Goal: Submit feedback/report problem

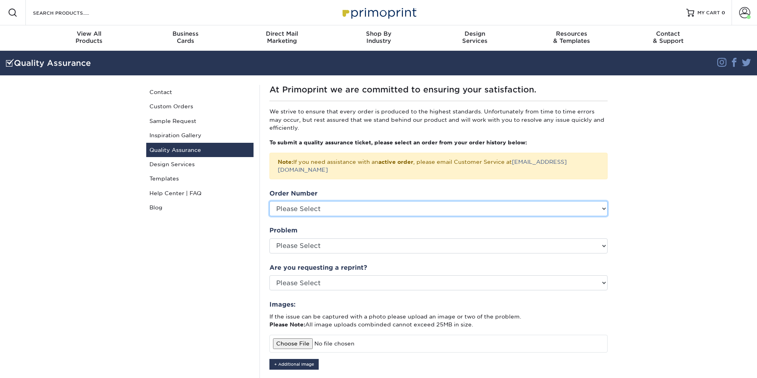
click at [462, 202] on select "Please Select P2180584 P2180439 P2179793 P2179780 P2178814 P2172825 P2166725 P2…" at bounding box center [438, 208] width 338 height 15
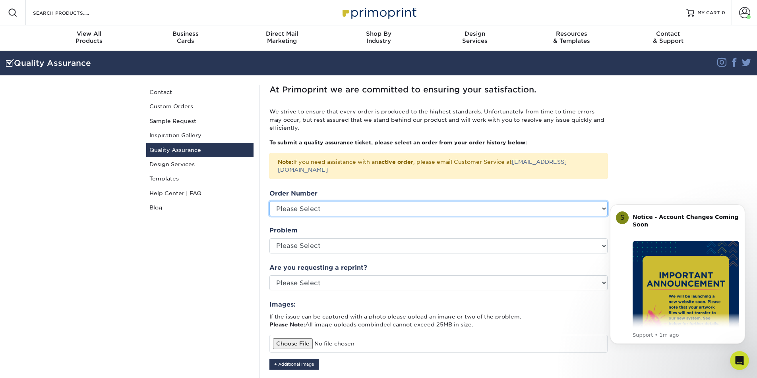
click at [341, 202] on select "Please Select P2180584 P2180439 P2179793 P2179780 P2178814 P2172825 P2166725 P2…" at bounding box center [438, 208] width 338 height 15
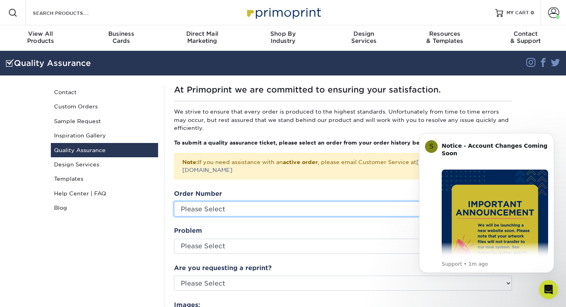
click at [218, 205] on select "Please Select P2180584 P2180439 P2179793 P2179780 P2178814 P2172825 P2166725 P2…" at bounding box center [343, 208] width 338 height 15
select select "763818"
click at [174, 201] on select "Please Select P2180584 P2180439 P2179793 P2179780 P2178814 P2172825 P2166725 P2…" at bounding box center [343, 208] width 338 height 15
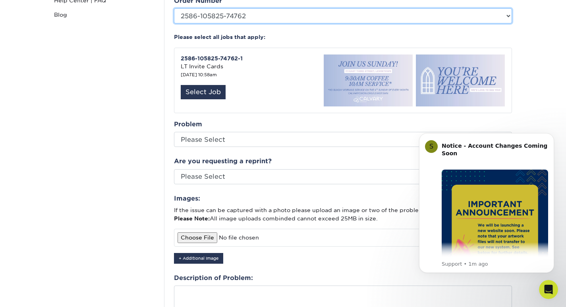
scroll to position [199, 0]
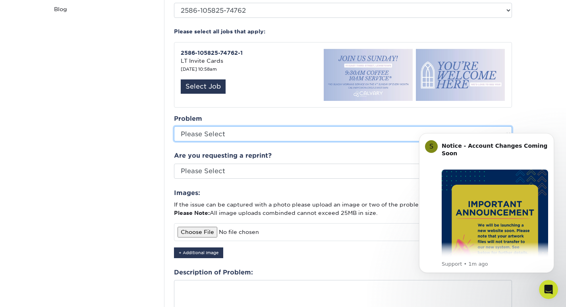
click at [228, 131] on select "Please Select Coating Missing Images Bindery Color Cutting Missing Hardware Shi…" at bounding box center [343, 133] width 338 height 15
select select "Cutting"
click at [174, 126] on select "Please Select Coating Missing Images Bindery Color Cutting Missing Hardware Shi…" at bounding box center [343, 133] width 338 height 15
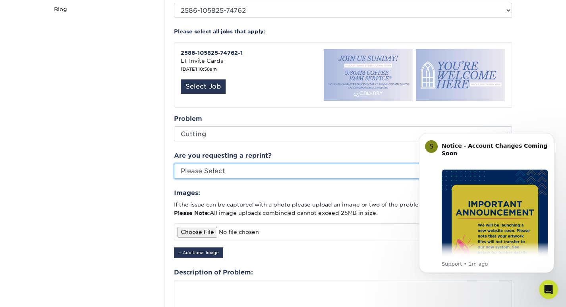
click at [216, 165] on select "Please Select Yes No Other" at bounding box center [343, 171] width 338 height 15
select select "other"
click at [174, 164] on select "Please Select Yes No Other" at bounding box center [343, 171] width 338 height 15
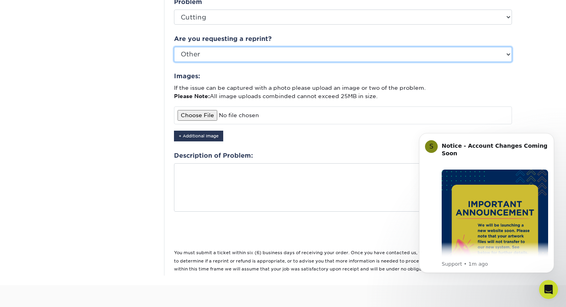
scroll to position [278, 0]
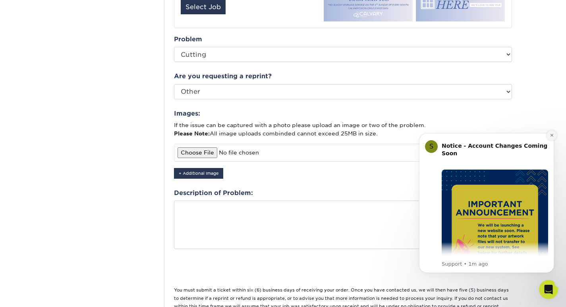
click at [551, 133] on icon "Dismiss notification" at bounding box center [552, 135] width 4 height 4
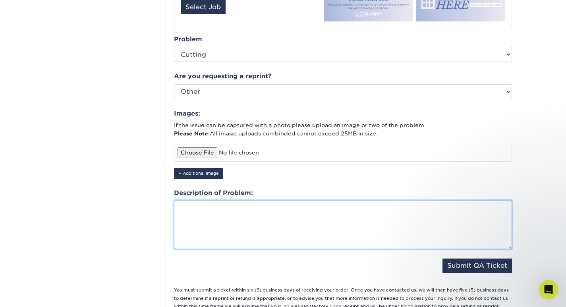
click at [328, 218] on textarea at bounding box center [343, 225] width 338 height 48
type textarea "T"
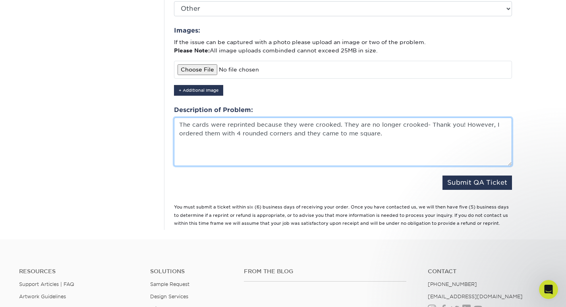
scroll to position [357, 0]
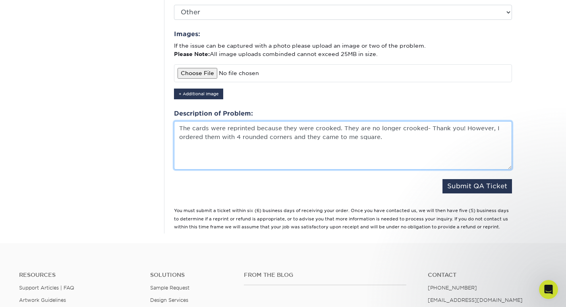
click at [357, 130] on textarea "The cards were reprinted because they were crooked. They are no longer crooked-…" at bounding box center [343, 145] width 338 height 48
click at [368, 129] on textarea "The cards were reprinted because they were crooked. They are no longer crooked-…" at bounding box center [343, 145] width 338 height 48
type textarea "The cards were reprinted because they were crooked. They are no longer crooked-…"
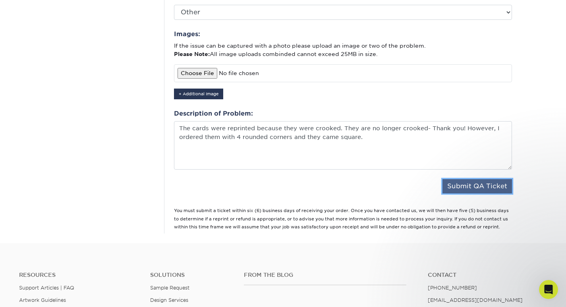
click at [478, 179] on button "Submit QA Ticket" at bounding box center [476, 186] width 69 height 14
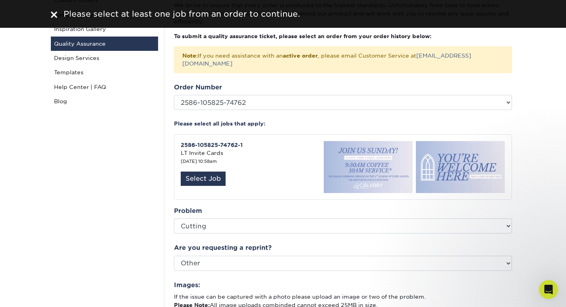
scroll to position [119, 0]
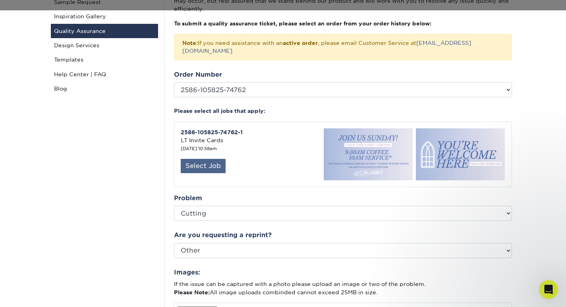
click at [205, 159] on div "Select Job" at bounding box center [203, 166] width 45 height 14
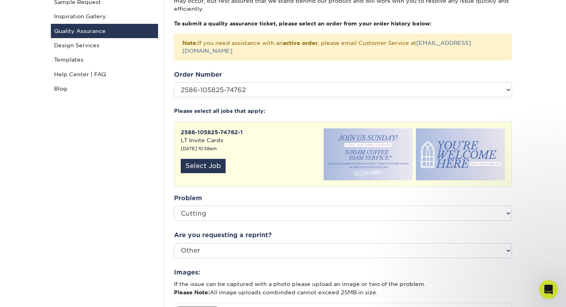
click at [198, 129] on strong "2586-105825-74762-1" at bounding box center [212, 132] width 62 height 6
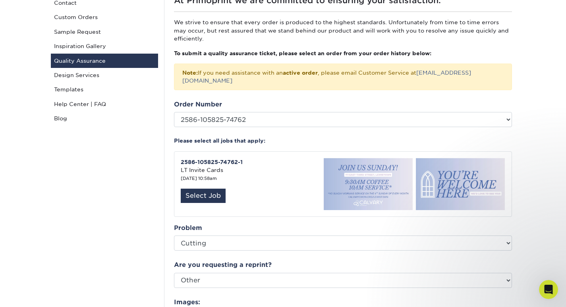
scroll to position [278, 0]
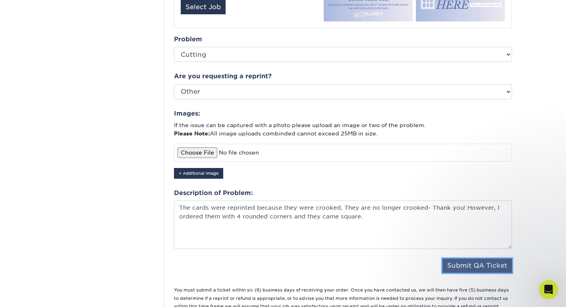
click at [459, 259] on button "Submit QA Ticket" at bounding box center [476, 266] width 69 height 14
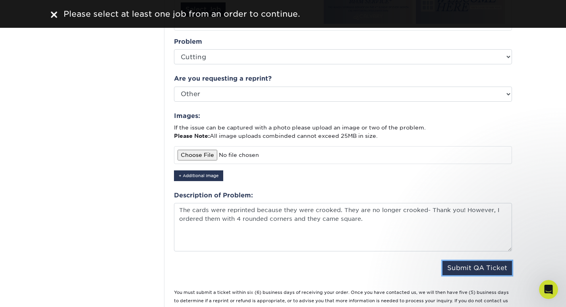
scroll to position [40, 0]
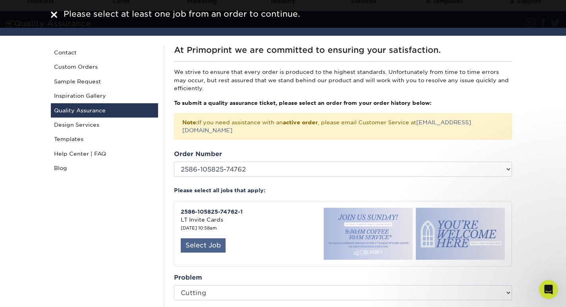
click at [208, 238] on div "Select Job" at bounding box center [203, 245] width 45 height 14
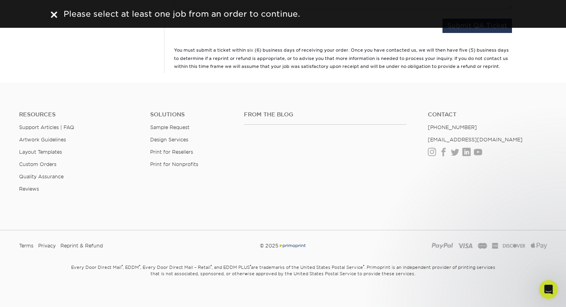
scroll to position [359, 0]
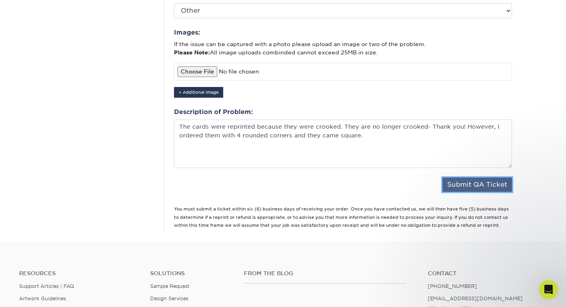
click at [471, 178] on button "Submit QA Ticket" at bounding box center [476, 185] width 69 height 14
